Goal: Check status: Check status

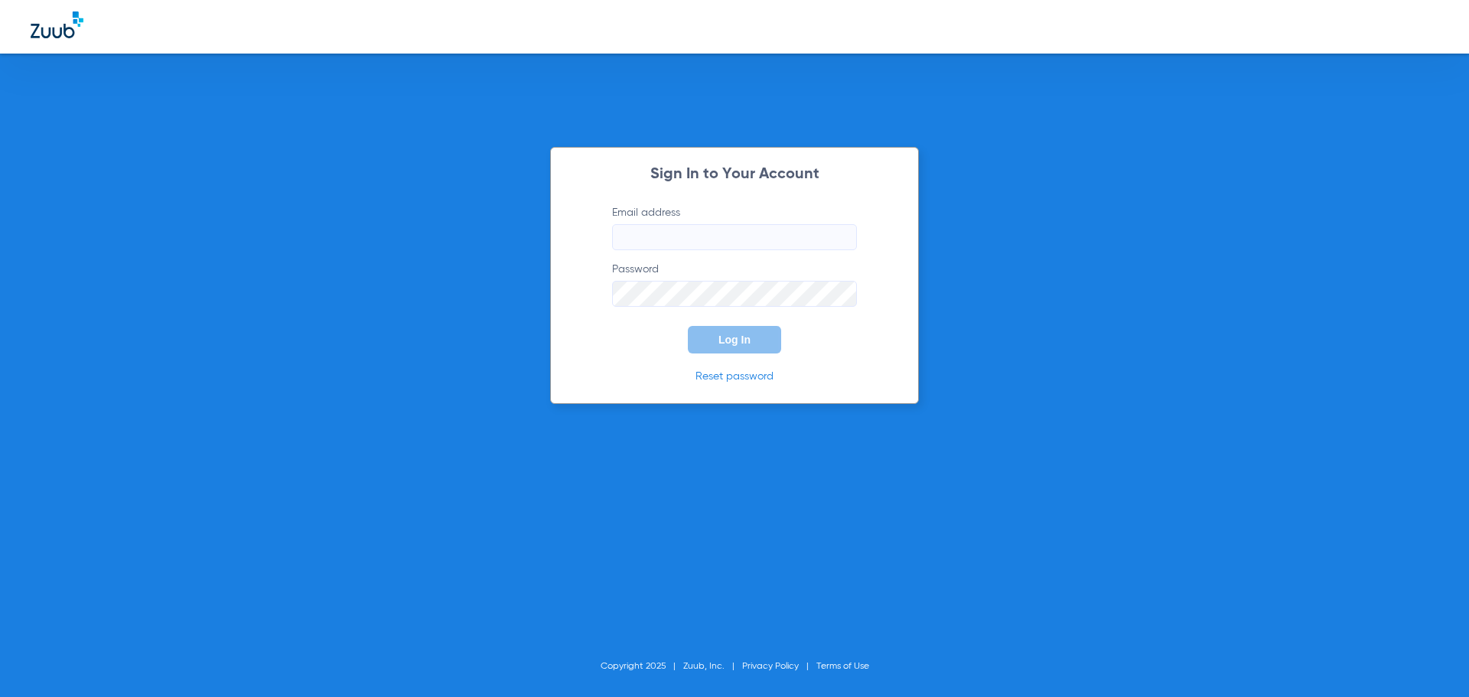
click at [648, 240] on input "Email address" at bounding box center [734, 237] width 245 height 26
type input "[EMAIL_ADDRESS][DOMAIN_NAME]"
click at [688, 326] on button "Log In" at bounding box center [734, 340] width 93 height 28
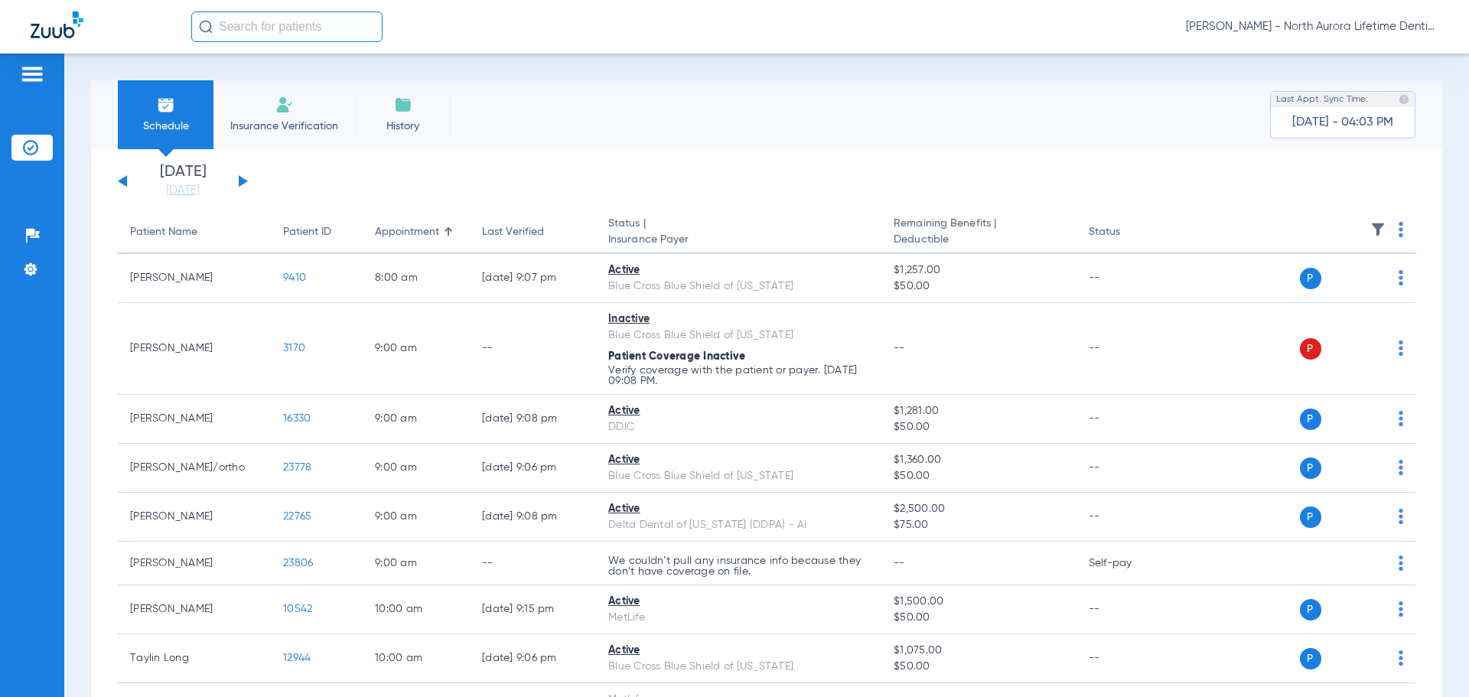
click at [240, 178] on button at bounding box center [243, 180] width 9 height 11
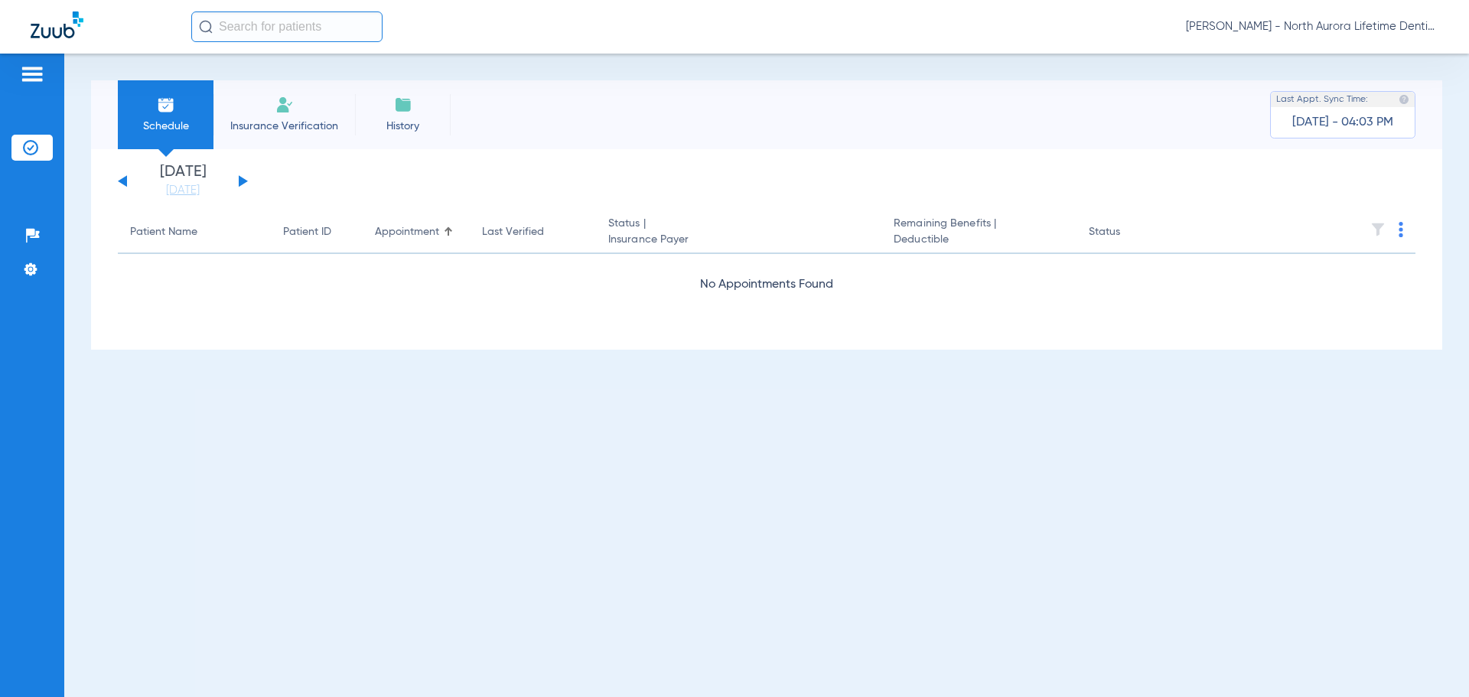
click at [167, 119] on span "Schedule" at bounding box center [165, 126] width 73 height 15
click at [246, 181] on button at bounding box center [243, 180] width 9 height 11
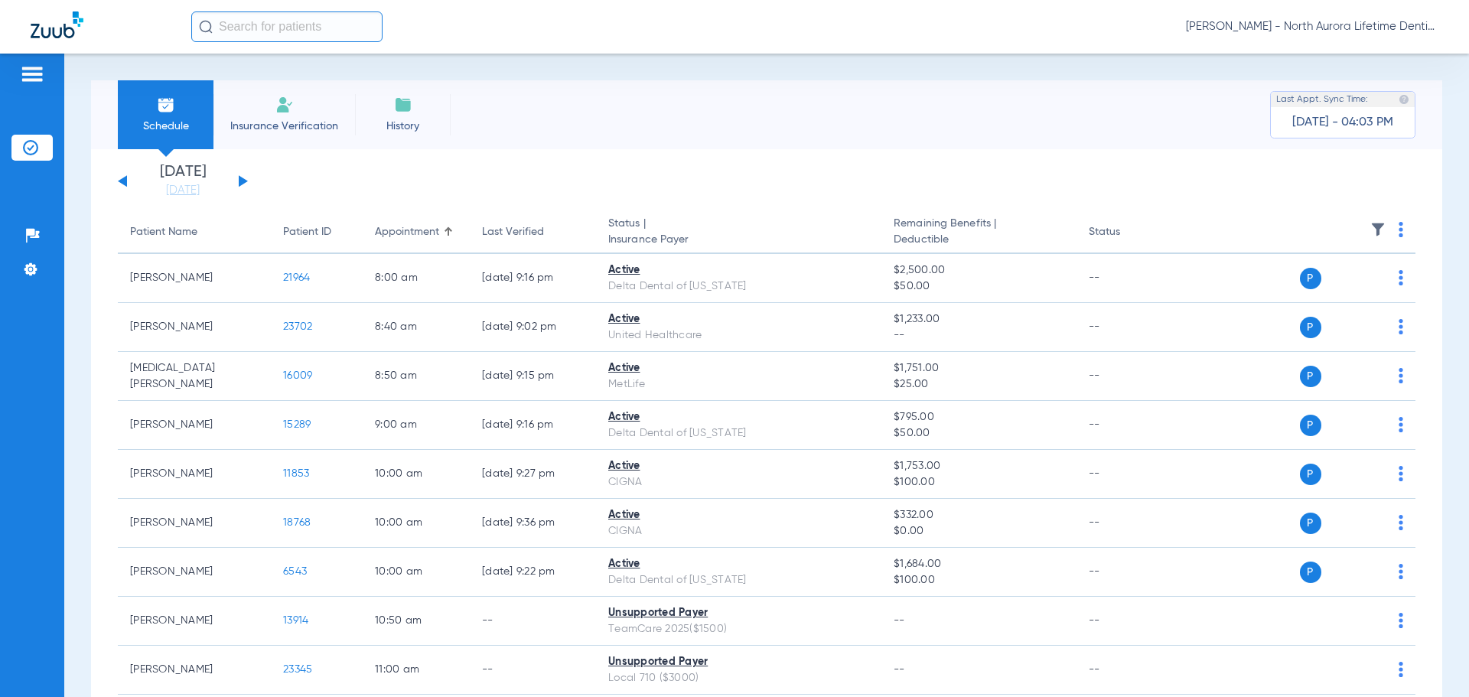
click at [246, 181] on button at bounding box center [243, 180] width 9 height 11
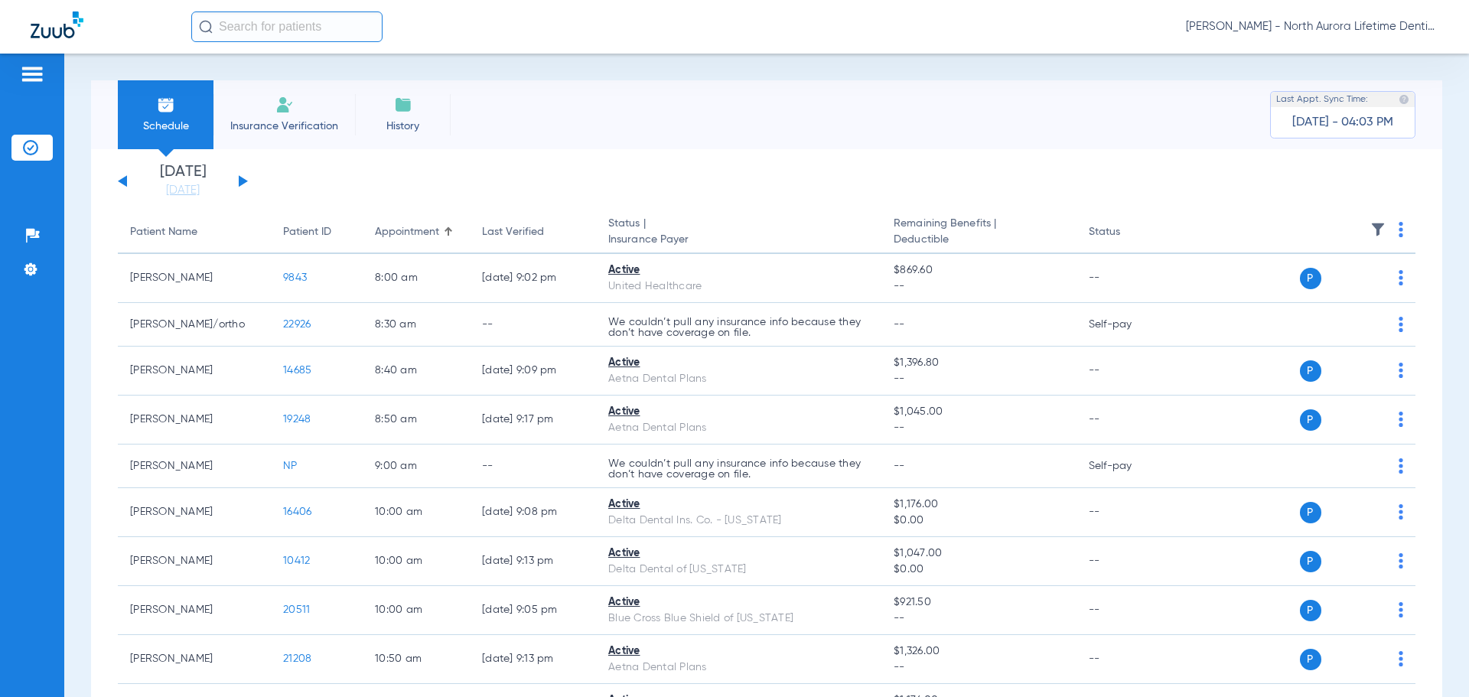
click at [246, 181] on button at bounding box center [243, 180] width 9 height 11
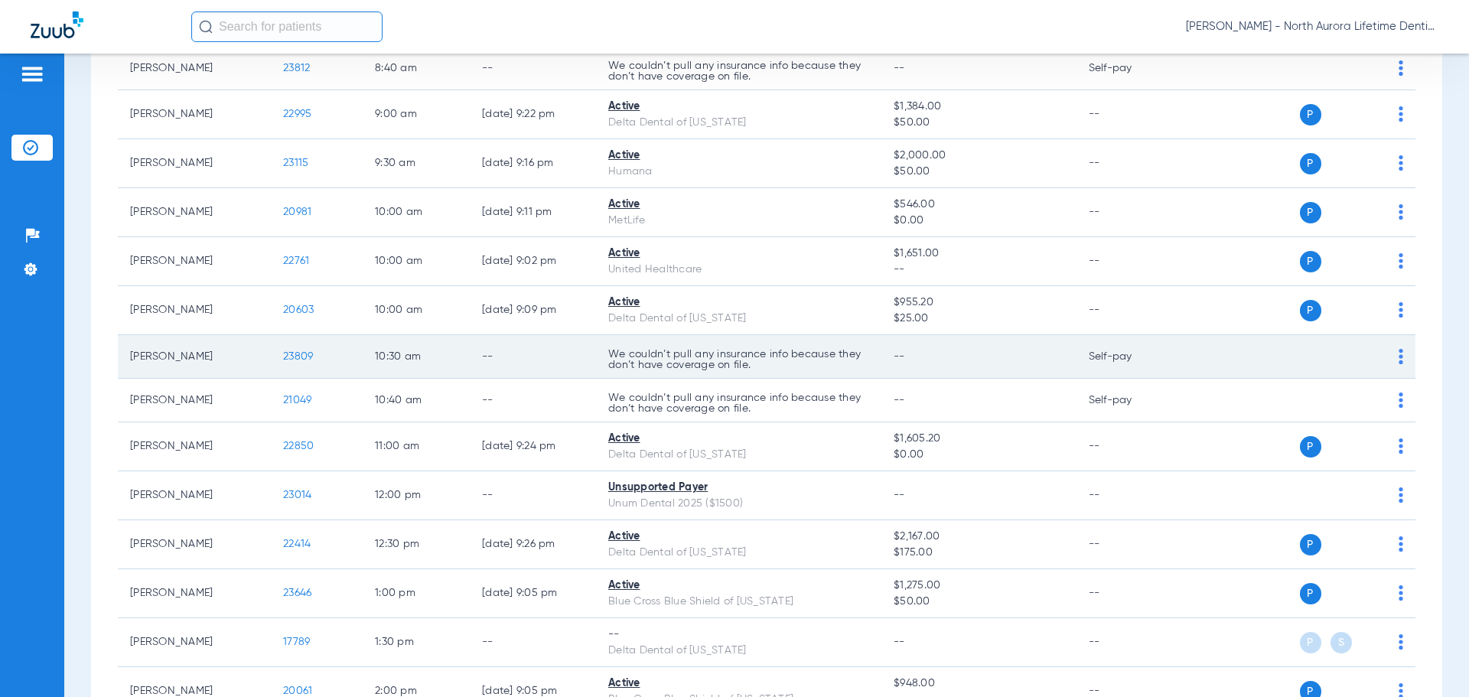
scroll to position [459, 0]
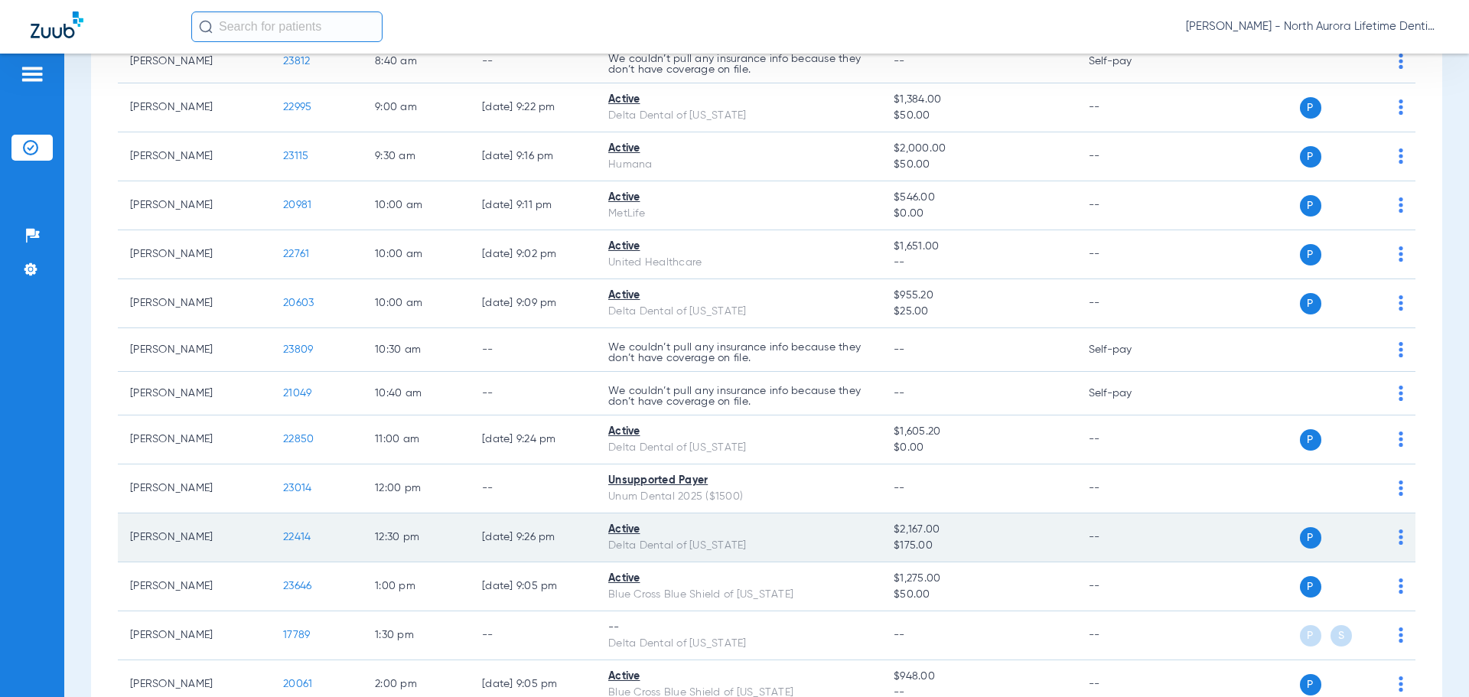
click at [1300, 542] on span "P" at bounding box center [1310, 537] width 21 height 21
click at [301, 536] on span "22414" at bounding box center [297, 537] width 28 height 11
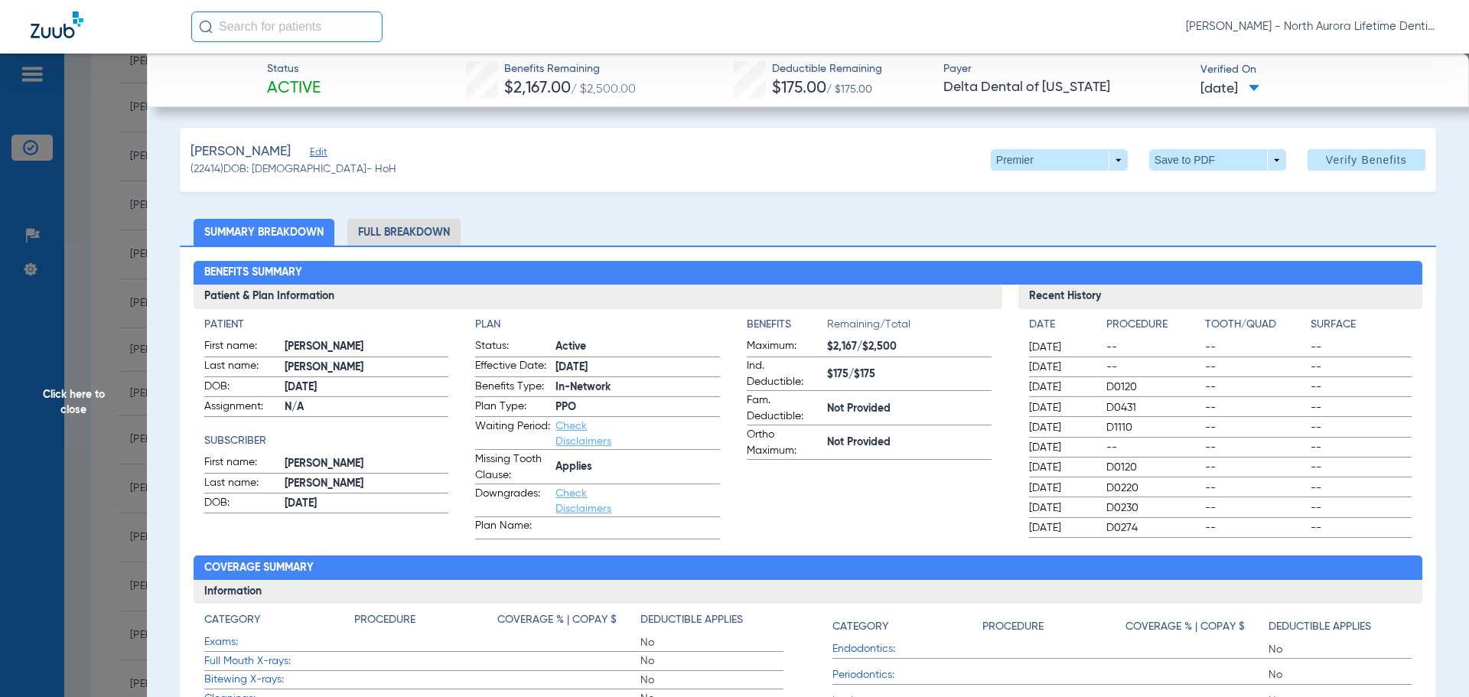
scroll to position [0, 0]
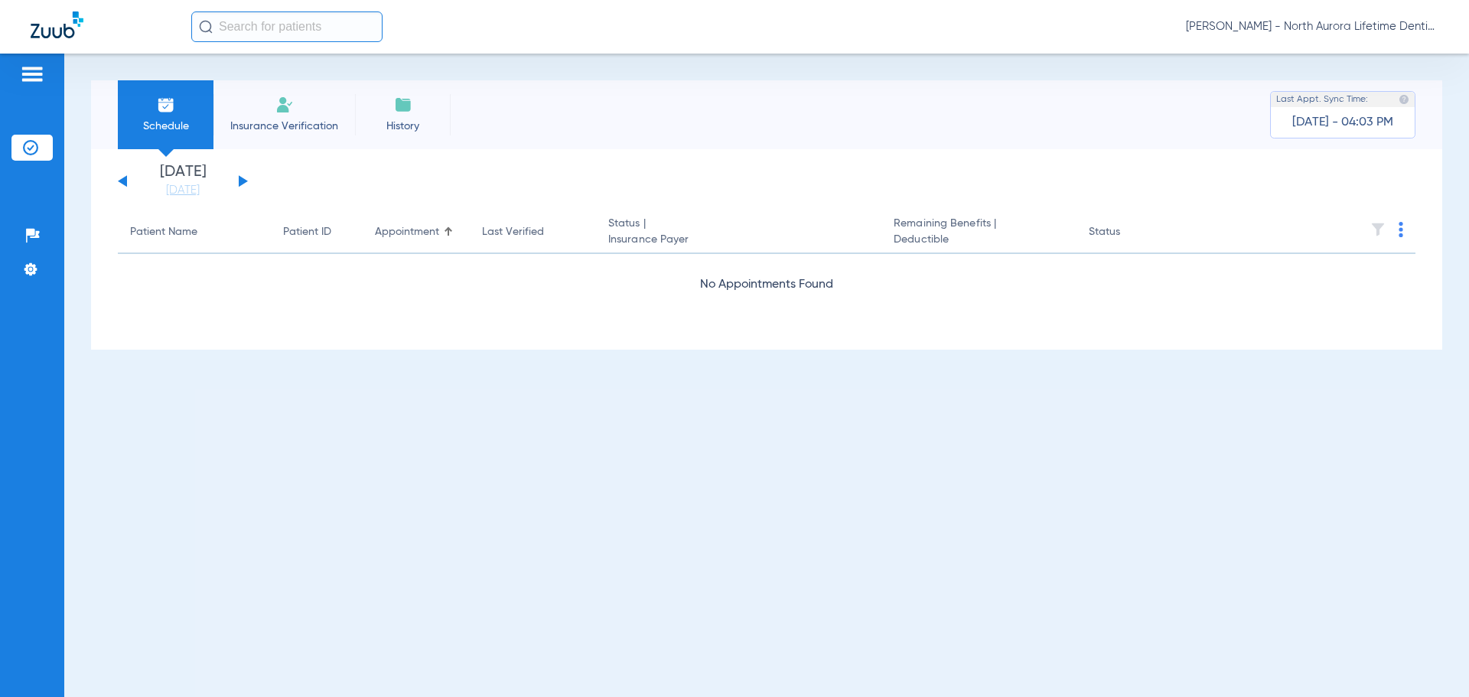
click at [241, 181] on button at bounding box center [243, 180] width 9 height 11
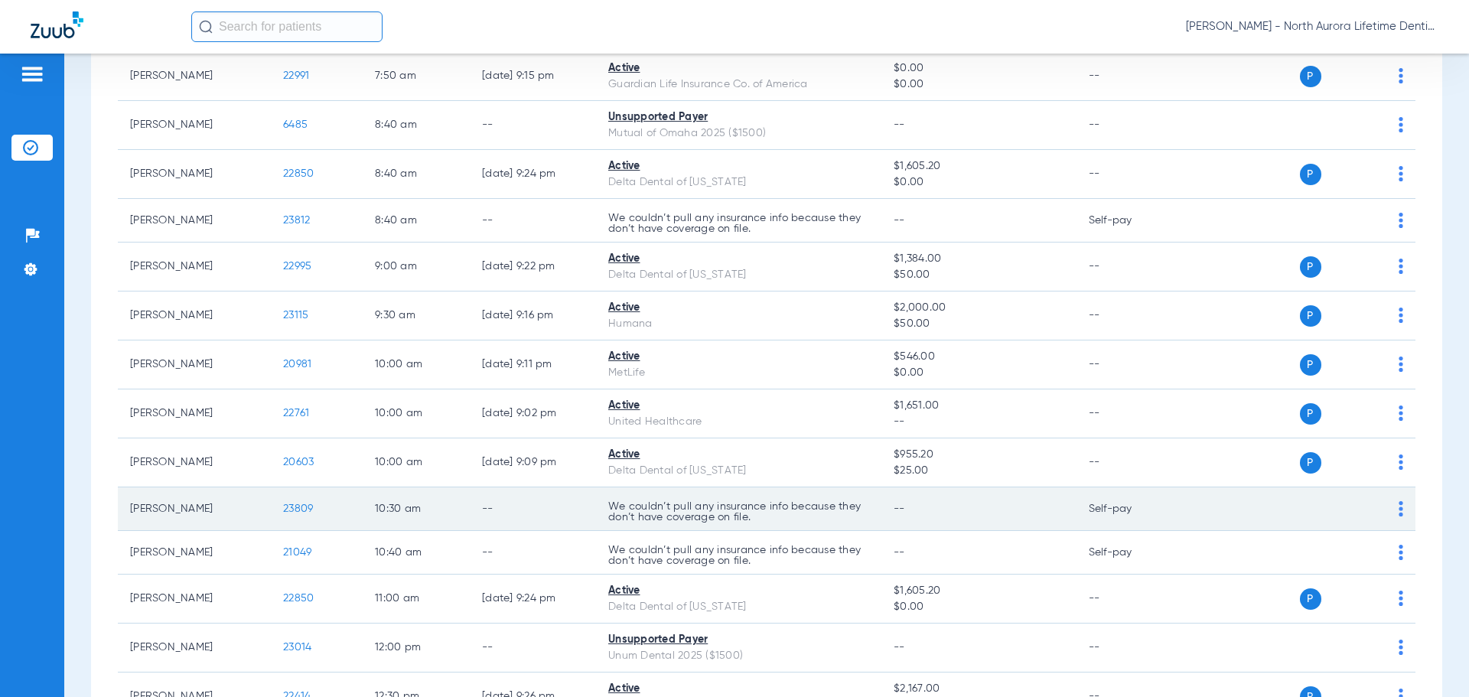
scroll to position [459, 0]
